Goal: Task Accomplishment & Management: Manage account settings

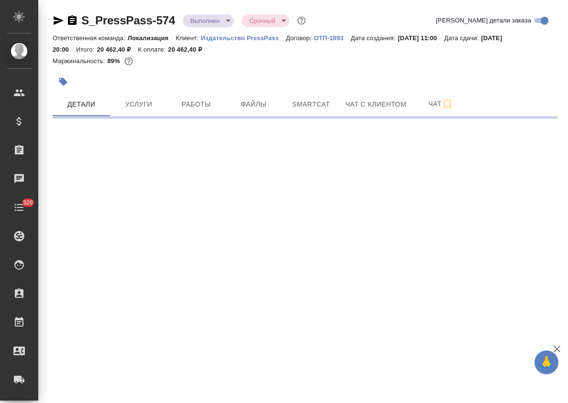
select select "RU"
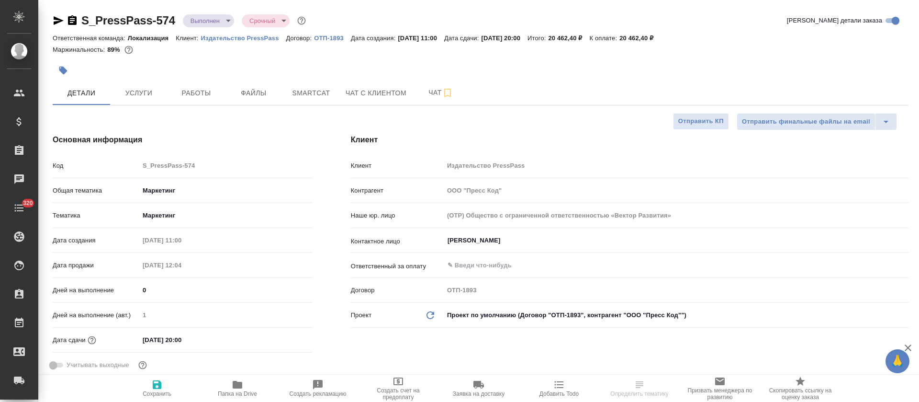
type textarea "x"
type input "Третьякова Ольга"
type input "Сеитов Павел"
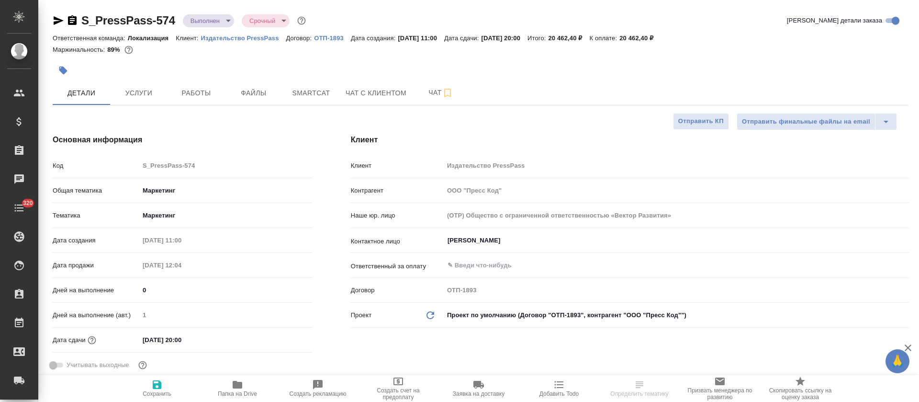
click at [227, 386] on span "Папка на Drive" at bounding box center [237, 388] width 69 height 18
type textarea "x"
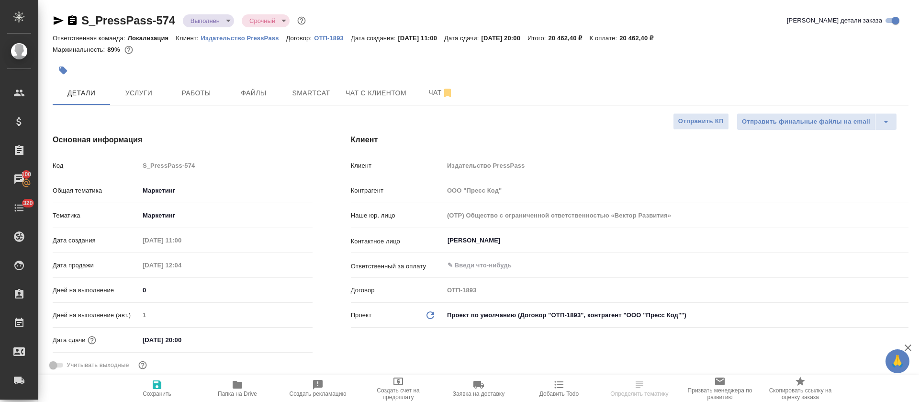
type textarea "x"
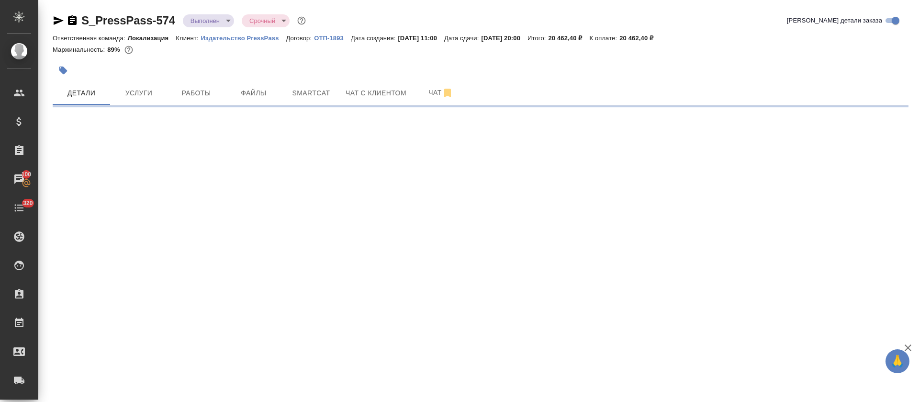
select select "RU"
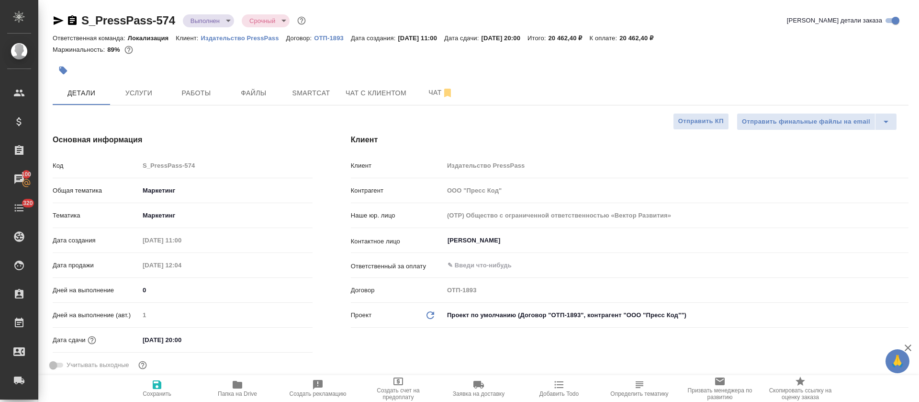
type textarea "x"
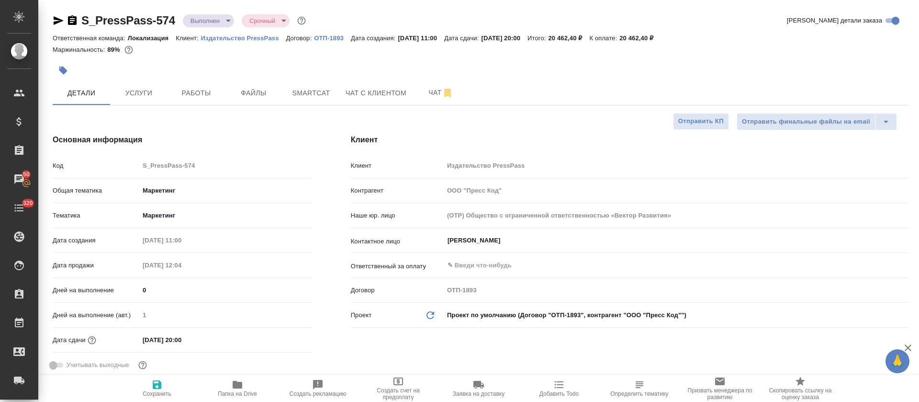
type textarea "x"
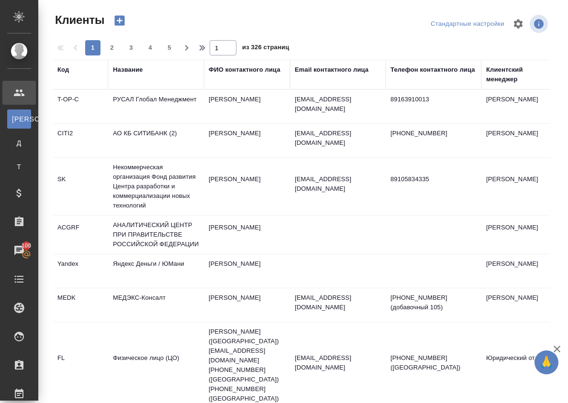
select select "RU"
